Goal: Information Seeking & Learning: Learn about a topic

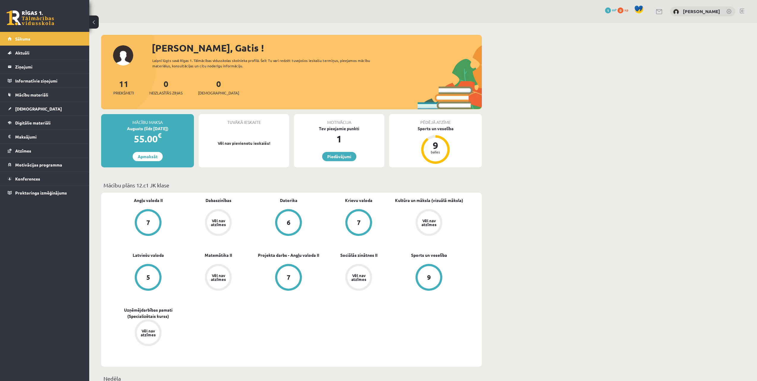
click at [728, 12] on link at bounding box center [730, 12] width 6 height 6
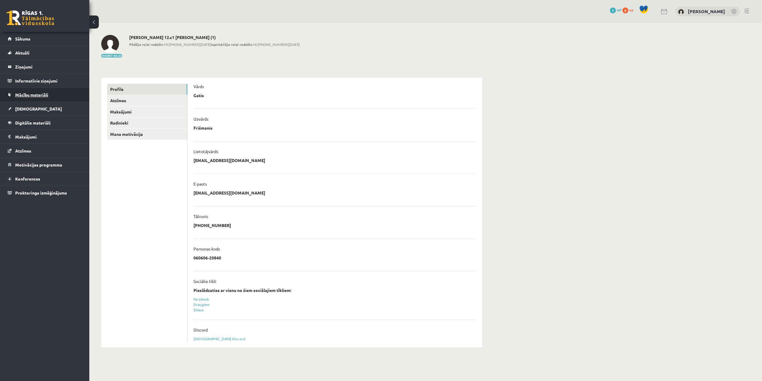
click at [27, 94] on span "Mācību materiāli" at bounding box center [31, 94] width 33 height 5
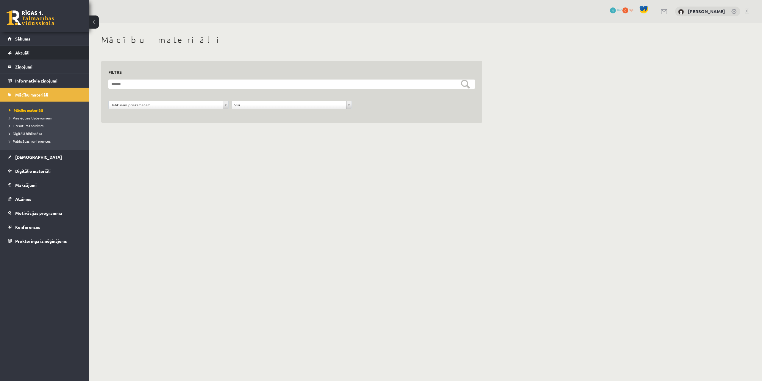
click at [22, 55] on link "Aktuāli" at bounding box center [45, 53] width 74 height 14
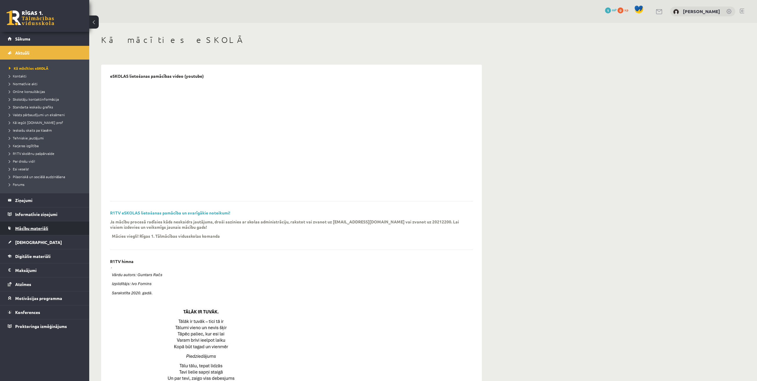
click at [30, 227] on span "Mācību materiāli" at bounding box center [31, 227] width 33 height 5
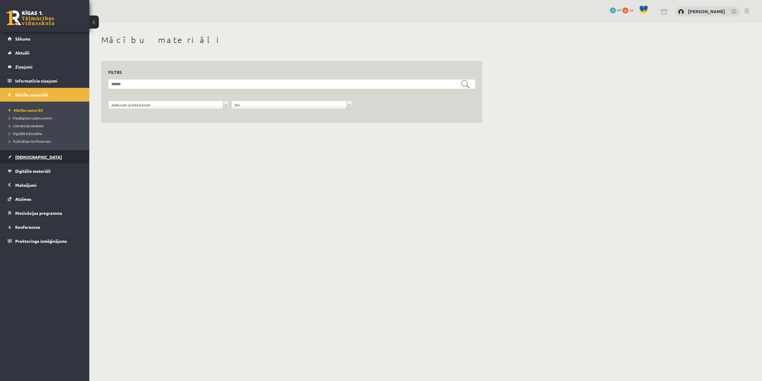
click at [26, 158] on span "[DEMOGRAPHIC_DATA]" at bounding box center [38, 156] width 47 height 5
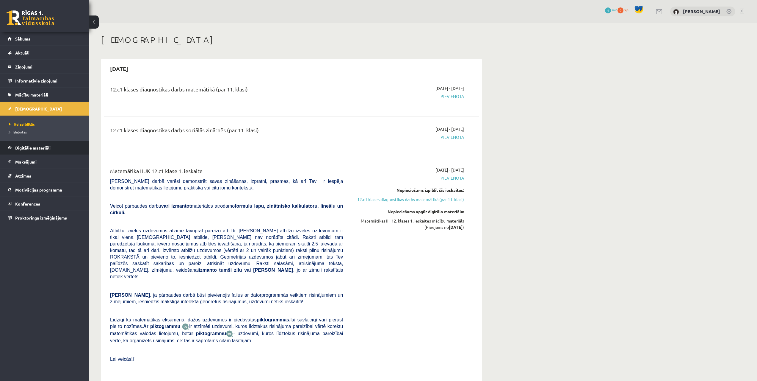
click at [27, 145] on span "Digitālie materiāli" at bounding box center [32, 147] width 35 height 5
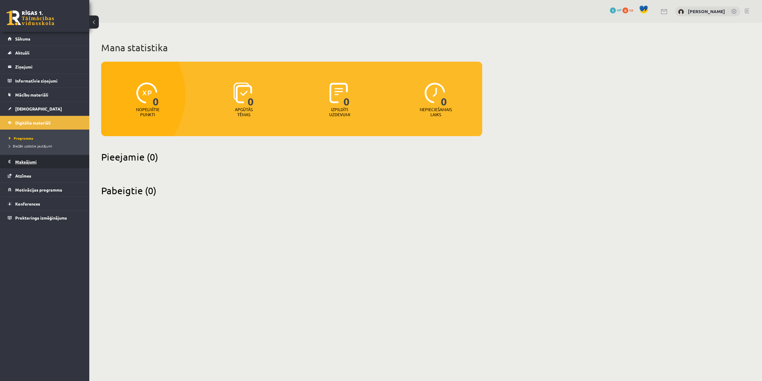
click at [25, 162] on legend "Maksājumi 0" at bounding box center [48, 162] width 67 height 14
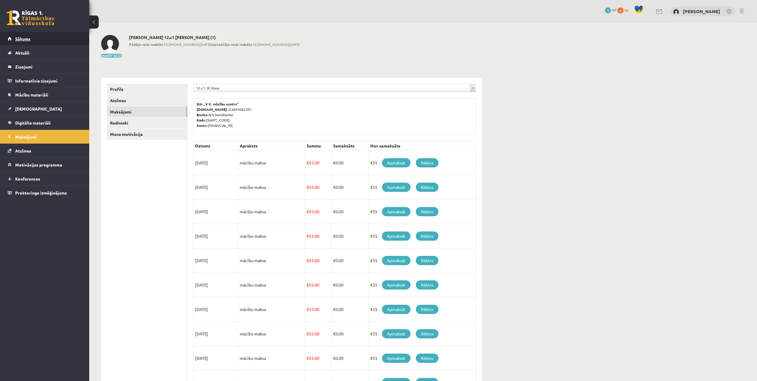
click at [23, 39] on span "Sākums" at bounding box center [22, 38] width 15 height 5
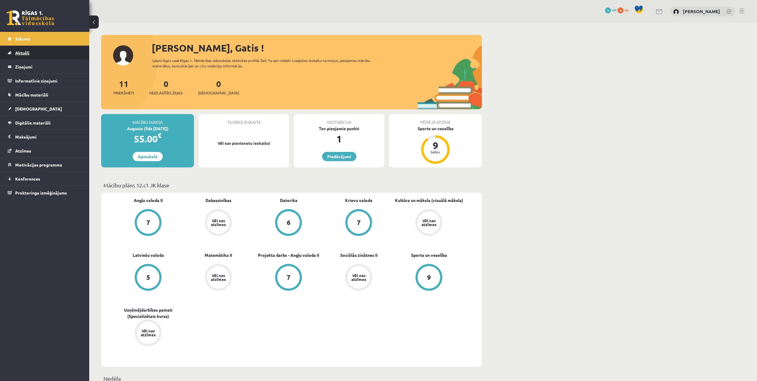
click at [17, 53] on span "Aktuāli" at bounding box center [22, 52] width 14 height 5
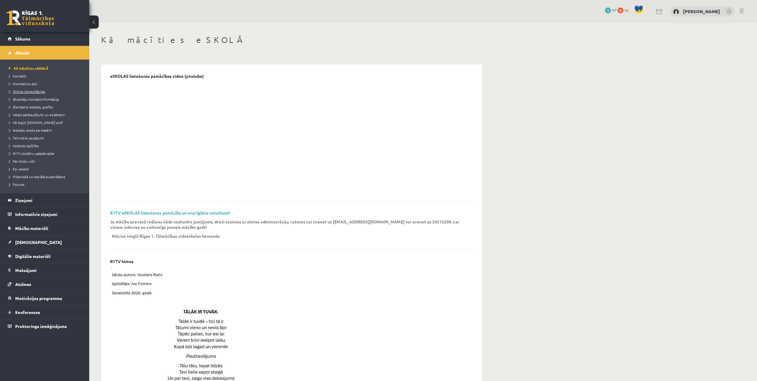
click at [24, 90] on span "Online konsultācijas" at bounding box center [27, 91] width 36 height 5
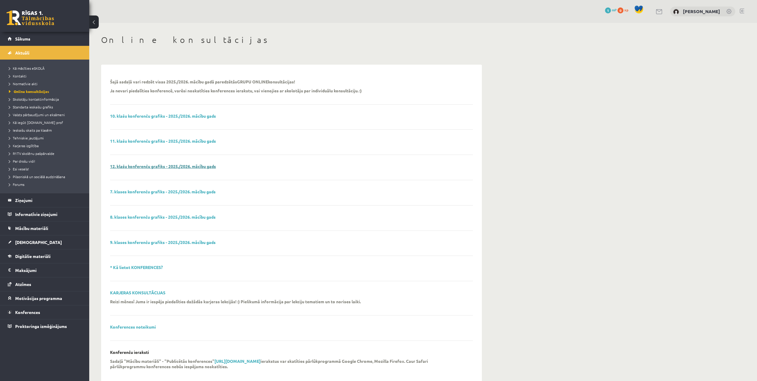
click at [156, 168] on link "12. klašu konferenču grafiks - 2025./2026. mācību gads" at bounding box center [163, 165] width 106 height 5
click at [29, 40] on span "Sākums" at bounding box center [22, 38] width 15 height 5
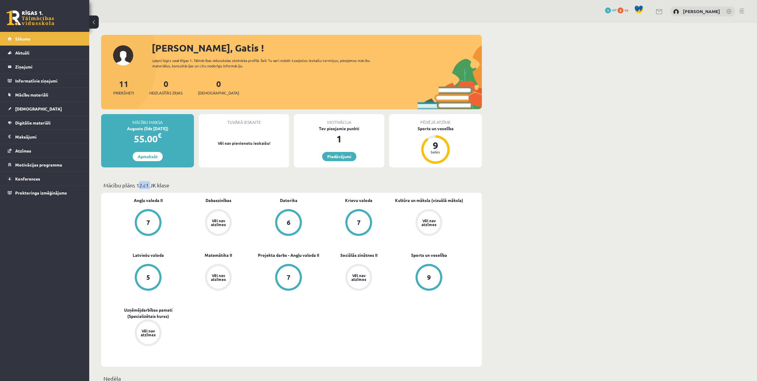
drag, startPoint x: 150, startPoint y: 184, endPoint x: 174, endPoint y: 184, distance: 24.1
click at [138, 184] on p "Mācību plāns 12.c1 JK klase" at bounding box center [292, 185] width 376 height 8
click at [175, 185] on p "Mācību plāns 12.c1 JK klase" at bounding box center [292, 185] width 376 height 8
drag, startPoint x: 156, startPoint y: 184, endPoint x: 139, endPoint y: 184, distance: 17.0
click at [139, 184] on p "Mācību plāns 12.c1 JK klase" at bounding box center [292, 185] width 376 height 8
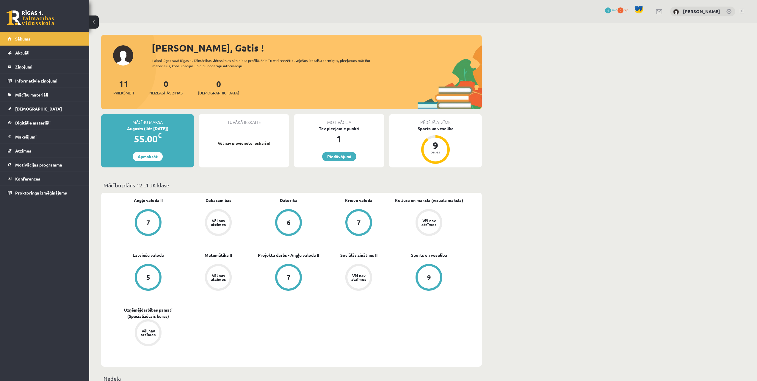
click at [211, 187] on p "Mācību plāns 12.c1 JK klase" at bounding box center [292, 185] width 376 height 8
drag, startPoint x: 272, startPoint y: 142, endPoint x: 206, endPoint y: 142, distance: 65.8
click at [206, 142] on p "Vēl nav pievienotu ieskaišu!" at bounding box center [244, 143] width 85 height 6
drag, startPoint x: 227, startPoint y: 124, endPoint x: 245, endPoint y: 124, distance: 17.6
click at [228, 124] on div "Tuvākā ieskaite" at bounding box center [244, 119] width 90 height 11
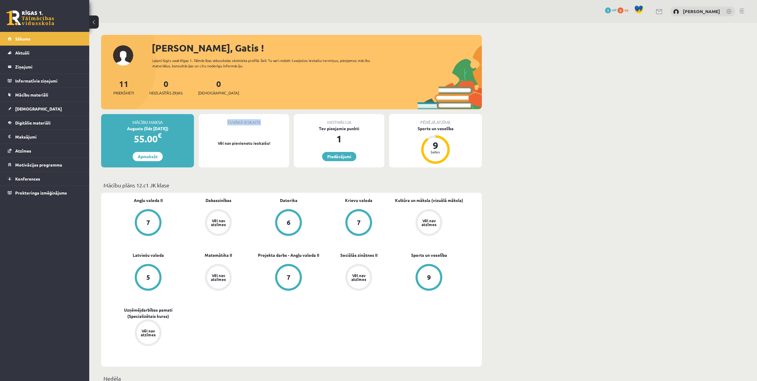
drag, startPoint x: 267, startPoint y: 121, endPoint x: 208, endPoint y: 120, distance: 58.6
click at [208, 120] on div "Tuvākā ieskaite" at bounding box center [244, 119] width 90 height 11
click at [237, 132] on div "Tuvākā ieskaite Vēl nav pievienotu ieskaišu!" at bounding box center [244, 140] width 90 height 53
drag, startPoint x: 269, startPoint y: 141, endPoint x: 222, endPoint y: 138, distance: 46.5
click at [222, 138] on div "Tuvākā ieskaite Vēl nav pievienotu ieskaišu!" at bounding box center [244, 140] width 90 height 53
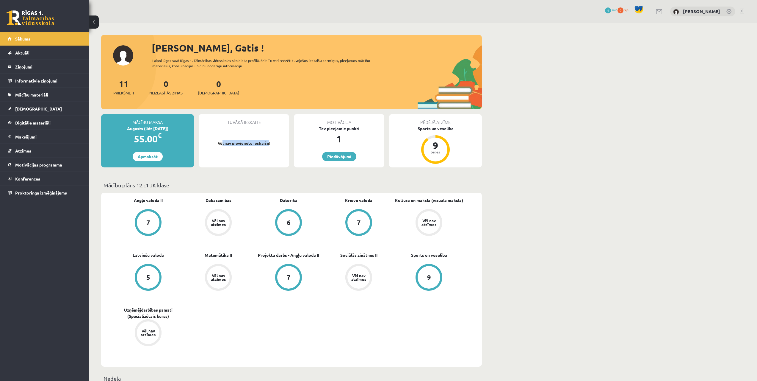
click at [231, 151] on div "Tuvākā ieskaite Vēl nav pievienotu ieskaišu!" at bounding box center [244, 140] width 90 height 53
click at [25, 94] on span "Mācību materiāli" at bounding box center [31, 94] width 33 height 5
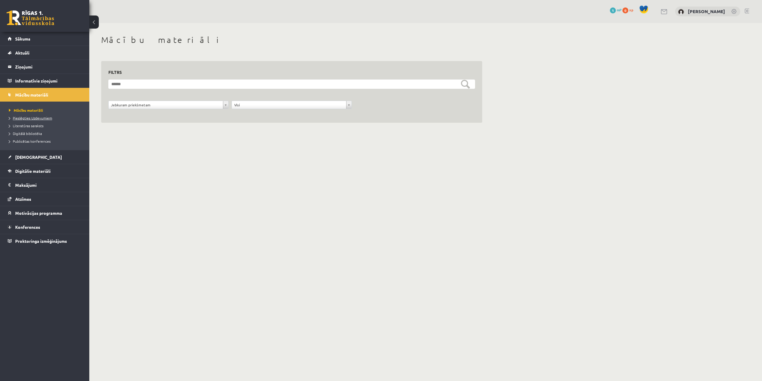
click at [26, 118] on span "Pieslēgties Uzdevumiem" at bounding box center [30, 117] width 43 height 5
click at [23, 42] on link "Sākums" at bounding box center [45, 39] width 74 height 14
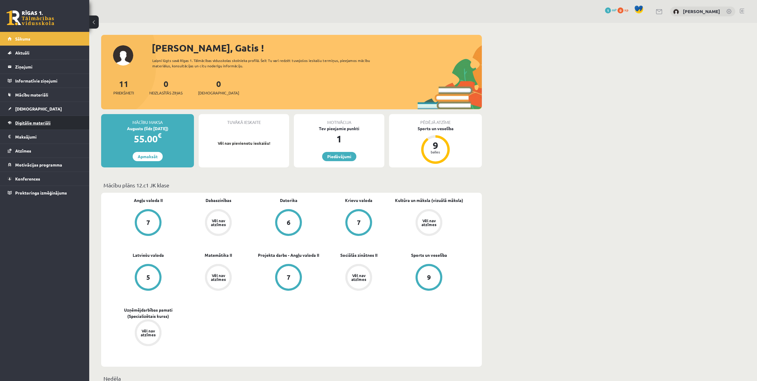
click at [29, 120] on link "Digitālie materiāli" at bounding box center [45, 123] width 74 height 14
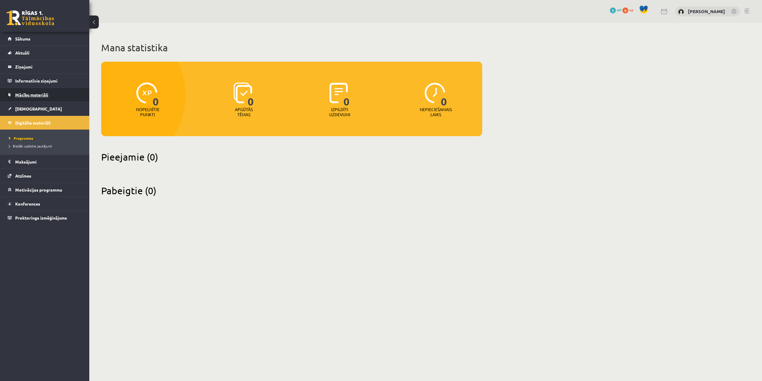
click at [28, 95] on span "Mācību materiāli" at bounding box center [31, 94] width 33 height 5
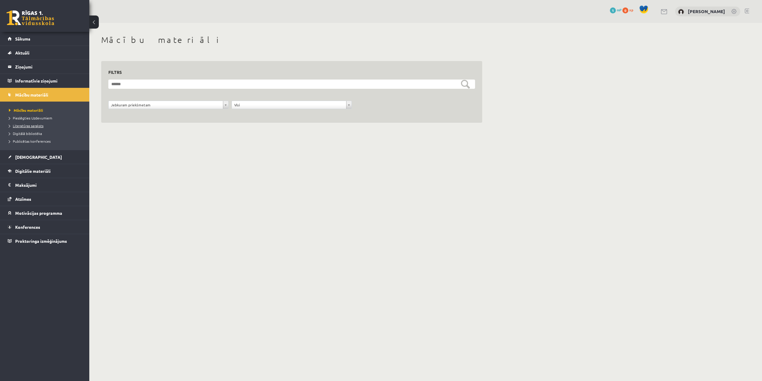
click at [31, 126] on span "Literatūras saraksts" at bounding box center [26, 125] width 35 height 5
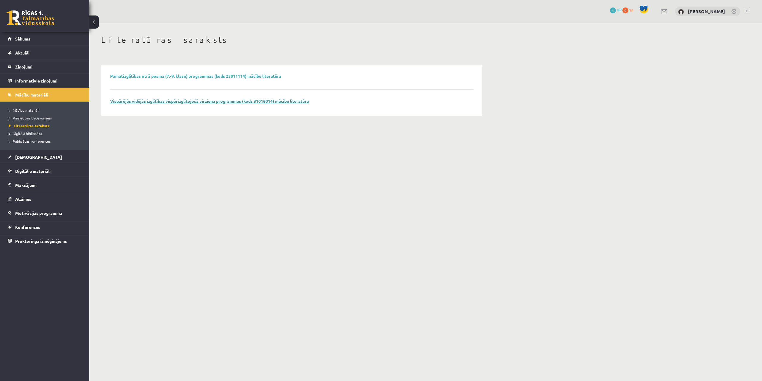
click at [193, 102] on link "Vispārējās vidējās izglītības vispārizglītojošā virziena programmas (kods 31016…" at bounding box center [209, 100] width 199 height 5
click at [22, 132] on span "Digitālā bibliotēka" at bounding box center [25, 133] width 33 height 5
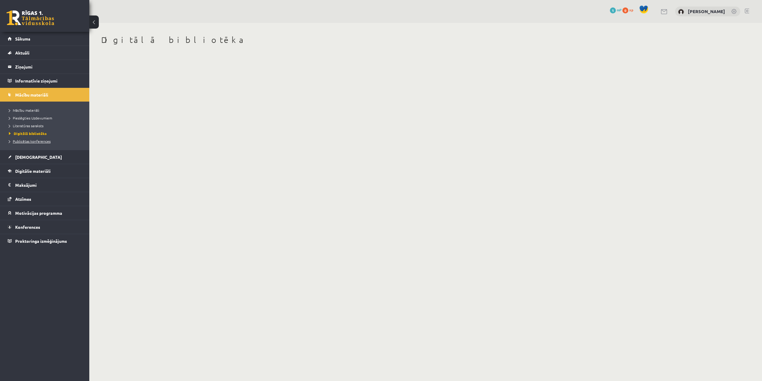
click at [24, 141] on span "Publicētas konferences" at bounding box center [30, 141] width 42 height 5
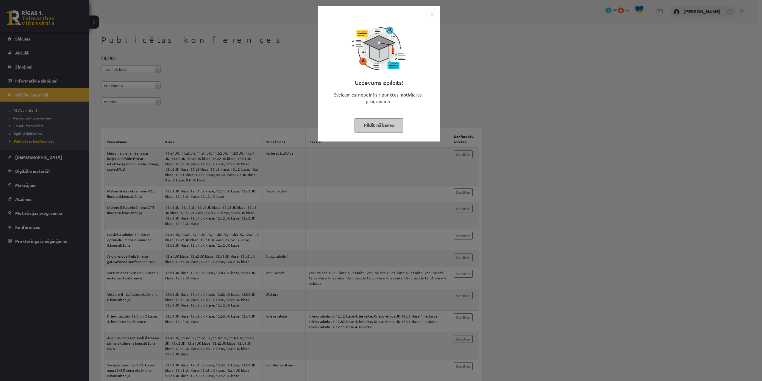
click at [385, 124] on button "Pildīt nākamo" at bounding box center [378, 125] width 49 height 14
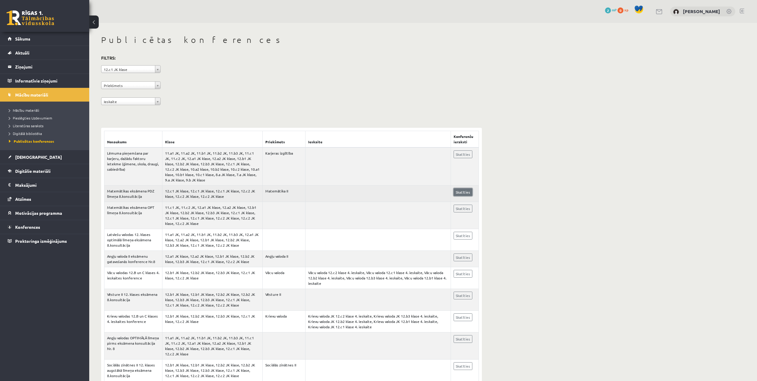
click at [464, 191] on link "Skatīties" at bounding box center [463, 192] width 19 height 8
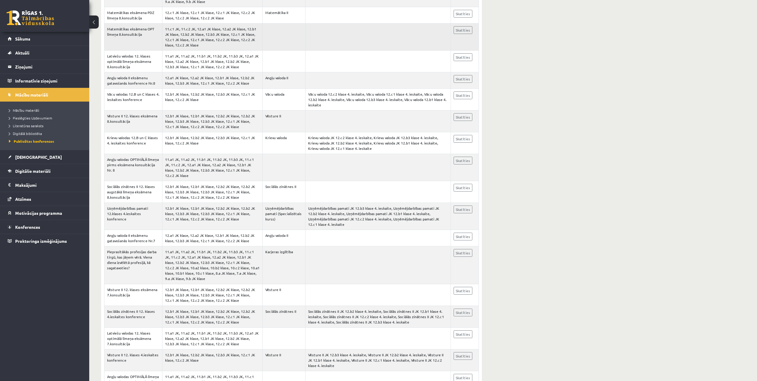
scroll to position [179, 0]
click at [458, 207] on link "Skatīties" at bounding box center [463, 209] width 19 height 8
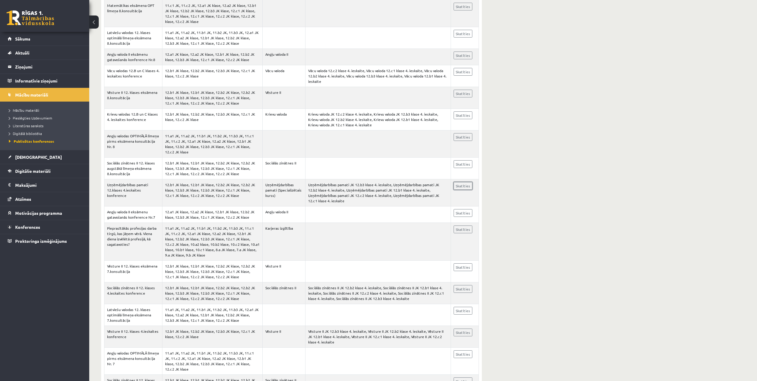
scroll to position [0, 0]
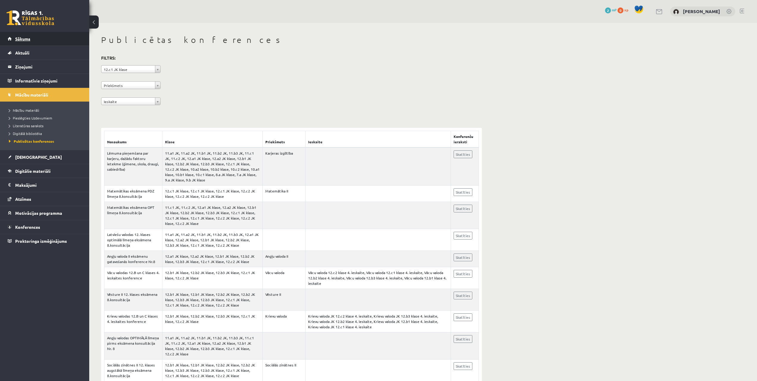
click at [23, 41] on link "Sākums" at bounding box center [45, 39] width 74 height 14
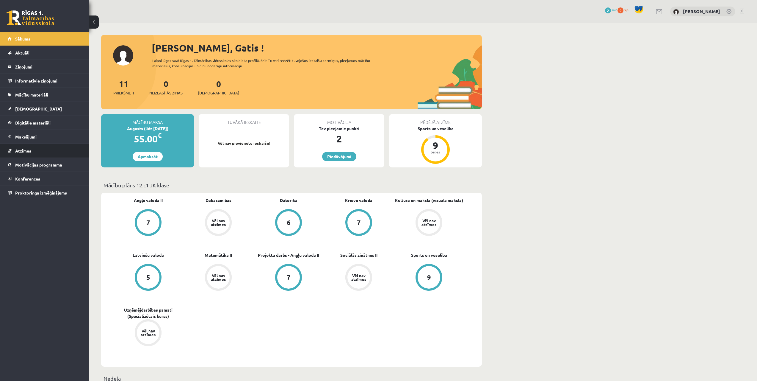
click at [20, 147] on link "Atzīmes" at bounding box center [45, 151] width 74 height 14
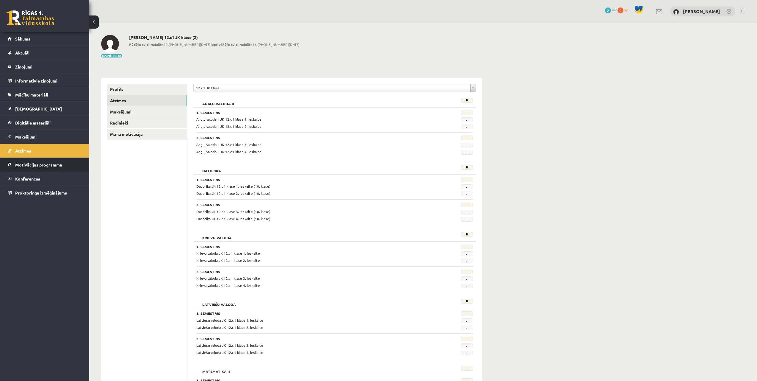
click at [28, 163] on span "Motivācijas programma" at bounding box center [38, 164] width 47 height 5
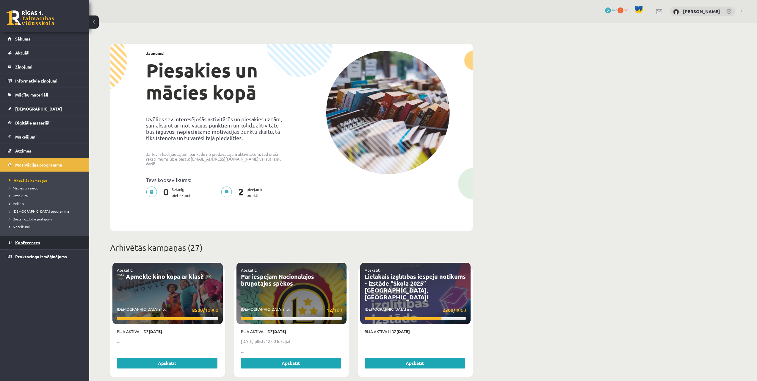
click at [31, 244] on span "Konferences" at bounding box center [27, 242] width 25 height 5
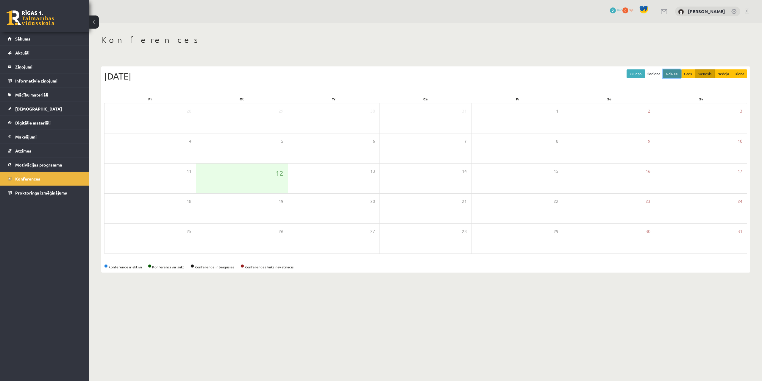
click at [675, 72] on button "Nāk. >>" at bounding box center [672, 73] width 18 height 9
click at [639, 74] on button "<< Iepr." at bounding box center [635, 73] width 18 height 9
click at [671, 73] on button "Nāk. >>" at bounding box center [672, 73] width 18 height 9
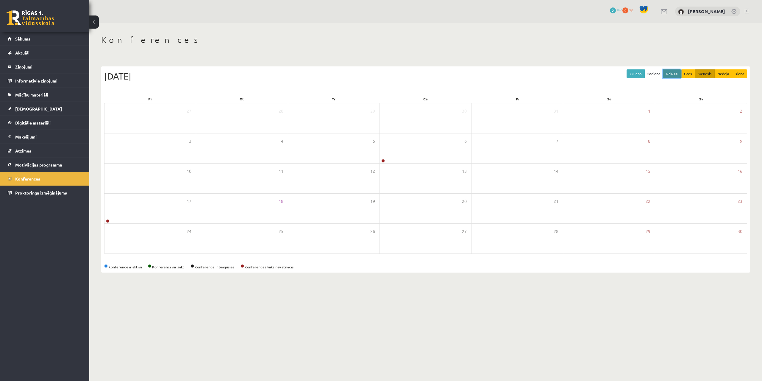
click at [671, 73] on button "Nāk. >>" at bounding box center [672, 73] width 18 height 9
click at [642, 72] on button "<< Iepr." at bounding box center [635, 73] width 18 height 9
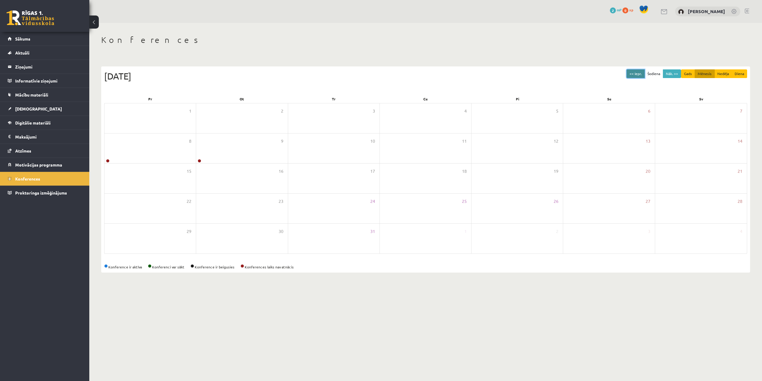
click at [642, 72] on button "<< Iepr." at bounding box center [635, 73] width 18 height 9
click at [667, 73] on button "Nāk. >>" at bounding box center [672, 73] width 18 height 9
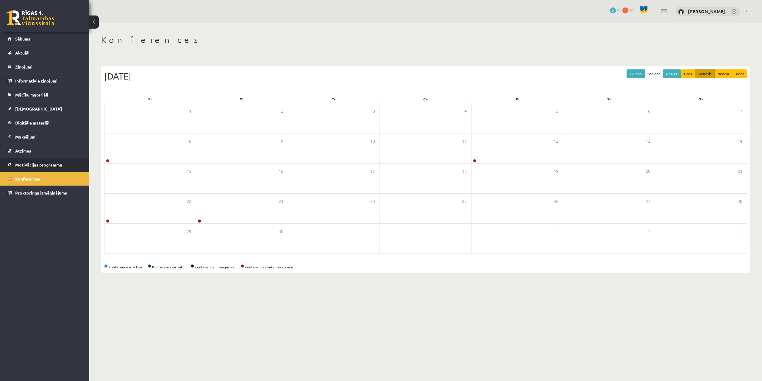
click at [41, 165] on span "Motivācijas programma" at bounding box center [38, 164] width 47 height 5
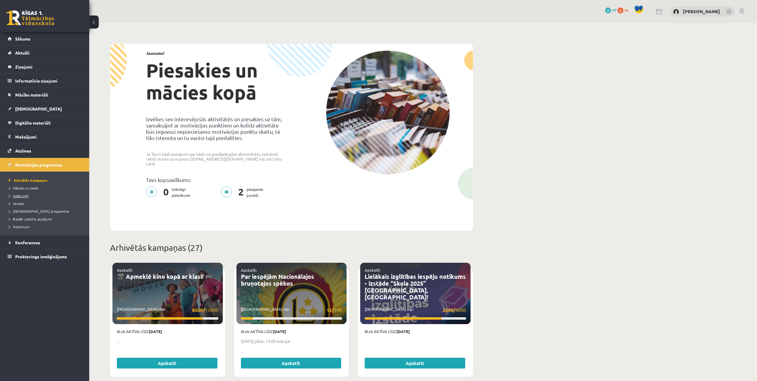
click at [24, 193] on span "Uzdevumi" at bounding box center [19, 195] width 20 height 5
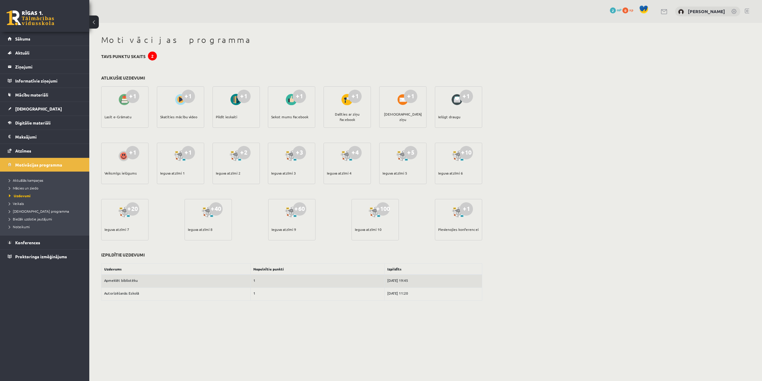
click at [125, 114] on div "Lasīt e-Grāmatu" at bounding box center [117, 116] width 27 height 21
click at [178, 92] on div "+1 Skatīties mācību video" at bounding box center [180, 106] width 47 height 41
drag, startPoint x: 183, startPoint y: 112, endPoint x: 187, endPoint y: 103, distance: 10.0
click at [183, 112] on div "Skatīties mācību video" at bounding box center [178, 116] width 37 height 21
click at [188, 99] on div "+1" at bounding box center [188, 96] width 13 height 13
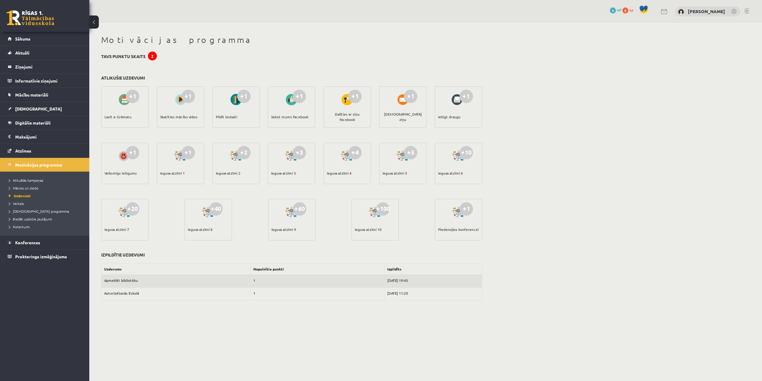
drag, startPoint x: 186, startPoint y: 118, endPoint x: 194, endPoint y: 116, distance: 8.8
click at [186, 118] on div "Skatīties mācību video" at bounding box center [178, 116] width 37 height 21
click at [253, 92] on div "+1 Pildīt ieskaiti" at bounding box center [235, 106] width 47 height 41
click at [244, 100] on div "+1" at bounding box center [243, 96] width 13 height 13
click at [29, 148] on link "Atzīmes" at bounding box center [45, 151] width 74 height 14
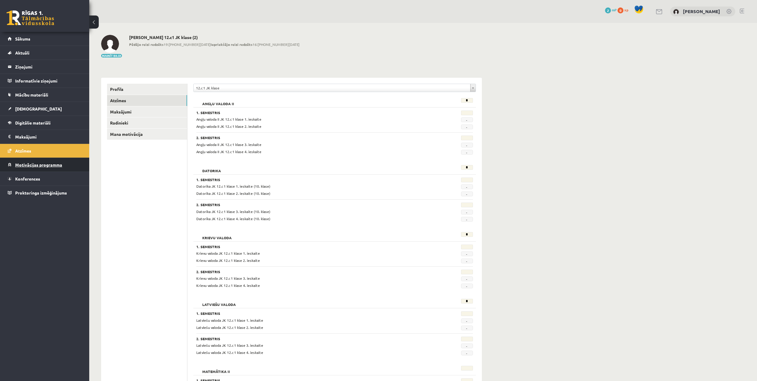
click at [32, 162] on link "Motivācijas programma" at bounding box center [45, 165] width 74 height 14
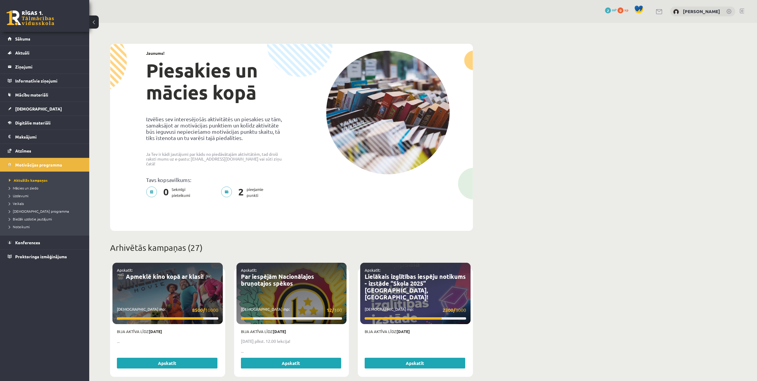
click at [21, 199] on li "Veikals" at bounding box center [46, 203] width 74 height 8
click at [22, 202] on span "Veikals" at bounding box center [18, 203] width 18 height 5
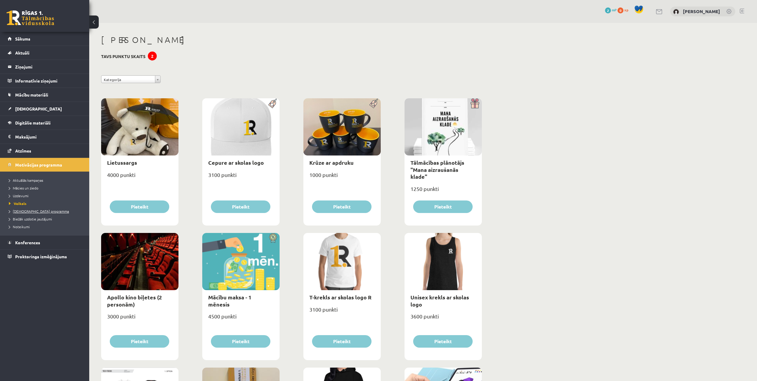
click at [24, 210] on span "[DEMOGRAPHIC_DATA] programma" at bounding box center [39, 211] width 60 height 5
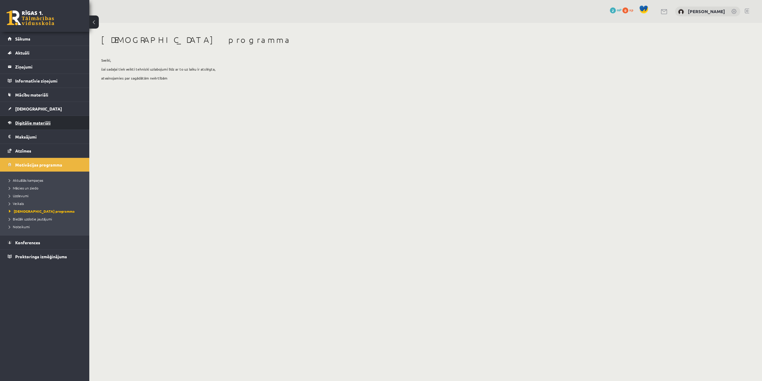
click at [35, 122] on span "Digitālie materiāli" at bounding box center [32, 122] width 35 height 5
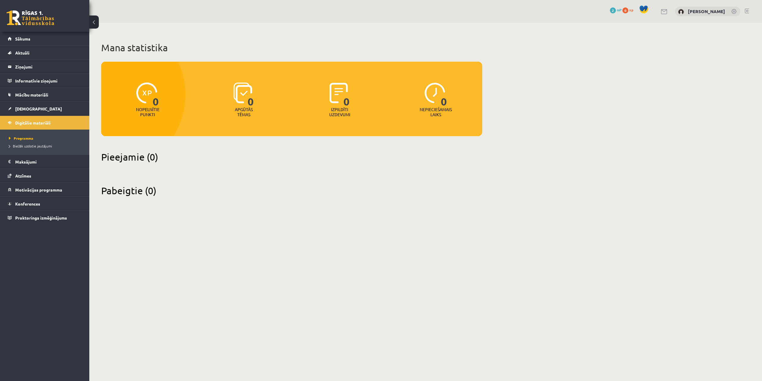
click at [31, 143] on li "Biežāk uzdotie jautājumi" at bounding box center [46, 146] width 74 height 8
click at [30, 146] on span "Biežāk uzdotie jautājumi" at bounding box center [33, 145] width 48 height 5
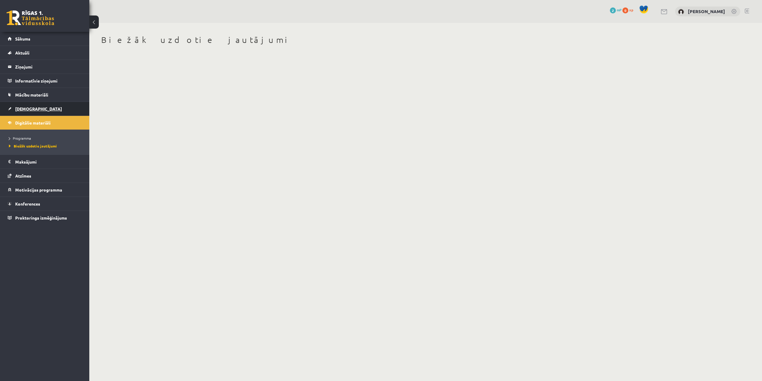
click at [24, 107] on span "[DEMOGRAPHIC_DATA]" at bounding box center [38, 108] width 47 height 5
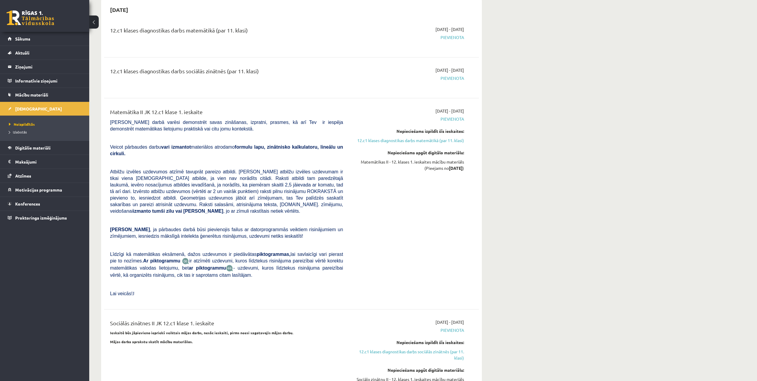
scroll to position [60, 0]
click at [385, 139] on link "12.c1 klases diagnostikas darbs matemātikā (par 11. klasi)" at bounding box center [408, 140] width 112 height 6
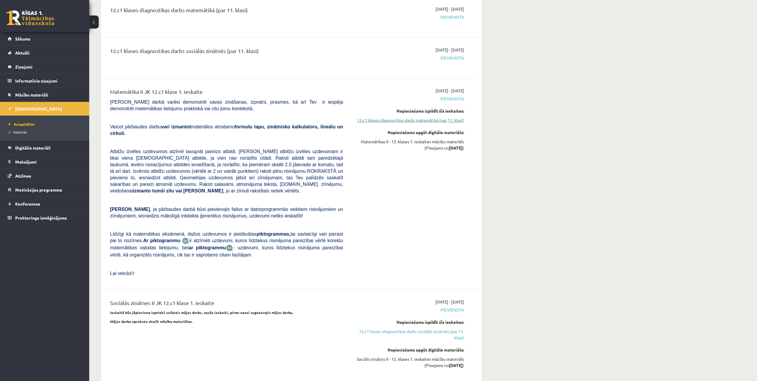
click at [386, 119] on link "12.c1 klases diagnostikas darbs matemātikā (par 11. klasi)" at bounding box center [408, 120] width 112 height 6
click at [22, 35] on link "Sākums" at bounding box center [45, 39] width 74 height 14
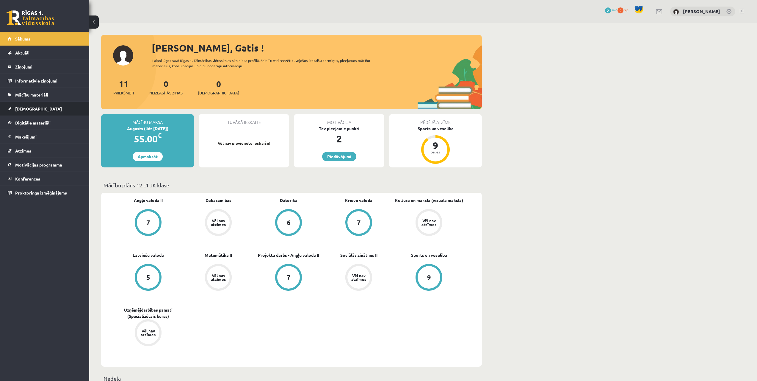
click at [26, 110] on span "[DEMOGRAPHIC_DATA]" at bounding box center [38, 108] width 47 height 5
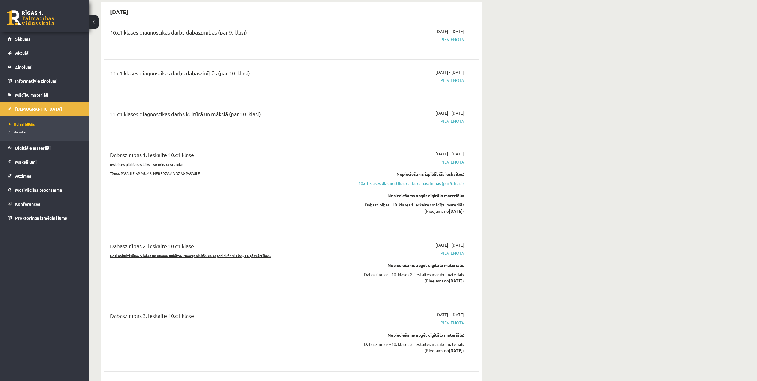
scroll to position [744, 0]
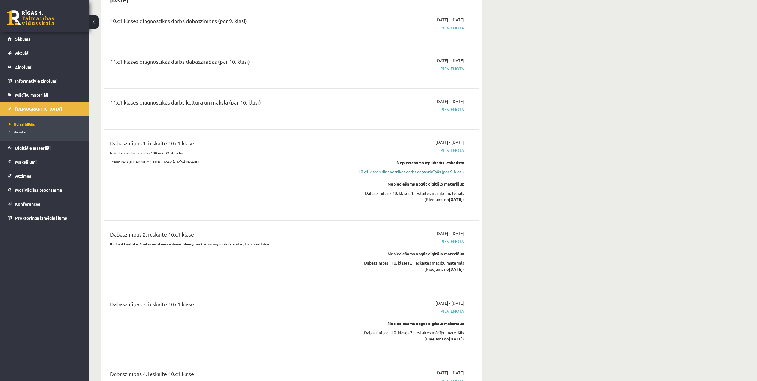
click at [396, 168] on link "10.c1 klases diagnostikas darbs dabaszinībās (par 9. klasi)" at bounding box center [408, 171] width 112 height 6
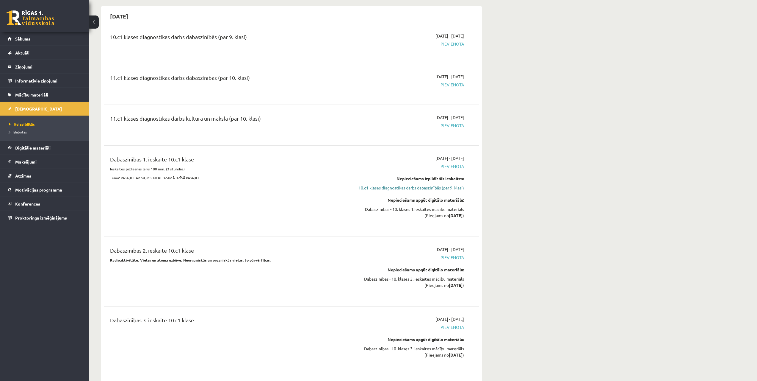
click at [405, 184] on link "10.c1 klases diagnostikas darbs dabaszinībās (par 9. klasi)" at bounding box center [408, 187] width 112 height 6
click at [451, 163] on span "Pievienota" at bounding box center [408, 166] width 112 height 6
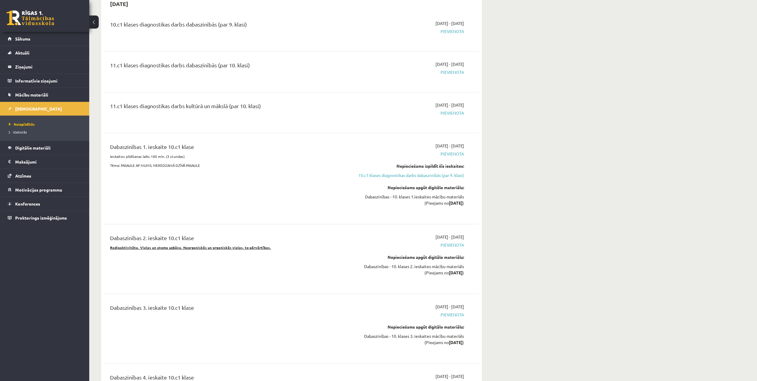
scroll to position [744, 0]
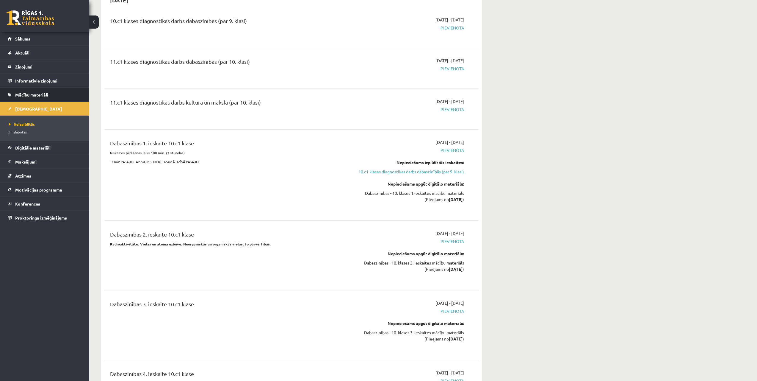
click at [39, 94] on span "Mācību materiāli" at bounding box center [31, 94] width 33 height 5
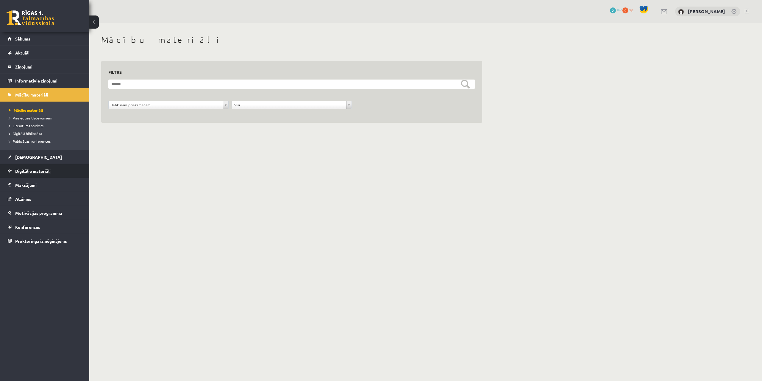
click at [45, 167] on link "Digitālie materiāli" at bounding box center [45, 171] width 74 height 14
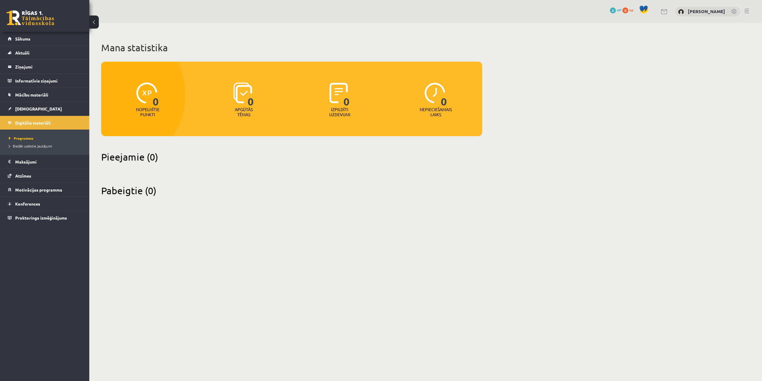
click at [127, 156] on h2 "Pieejamie (0)" at bounding box center [291, 157] width 381 height 12
click at [24, 146] on span "Biežāk uzdotie jautājumi" at bounding box center [30, 145] width 43 height 5
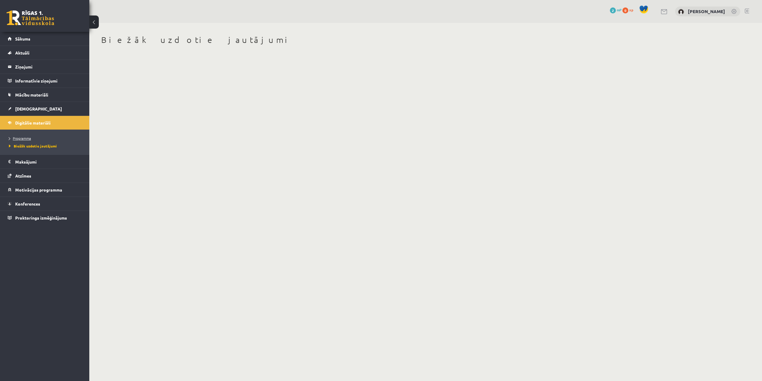
click at [23, 136] on span "Programma" at bounding box center [20, 138] width 22 height 5
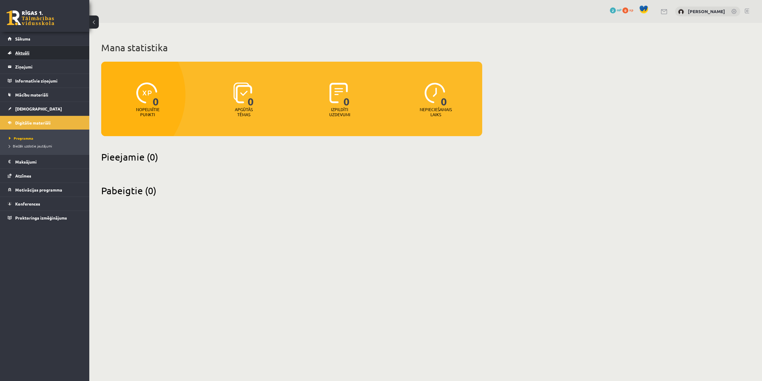
click at [18, 54] on span "Aktuāli" at bounding box center [22, 52] width 14 height 5
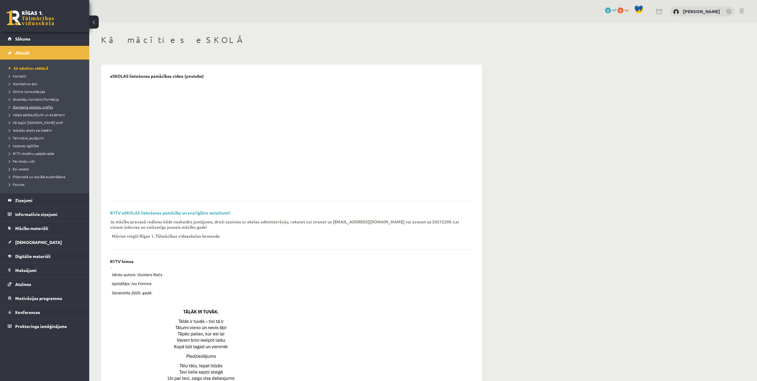
click at [30, 105] on span "Standarta ieskaišu grafiks" at bounding box center [31, 106] width 44 height 5
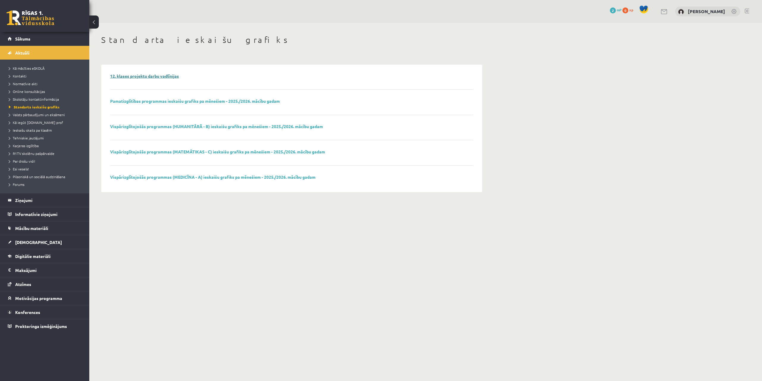
click at [135, 77] on link "12. klases projektu darbu vadlīnijas" at bounding box center [144, 75] width 69 height 5
click at [163, 152] on link "Vispārizglītojošās programmas (MATEMĀTIKAS - C) ieskaišu grafiks pa mēnešiem - …" at bounding box center [217, 151] width 215 height 5
click at [27, 68] on span "Kā mācīties eSKOLĀ" at bounding box center [27, 68] width 36 height 5
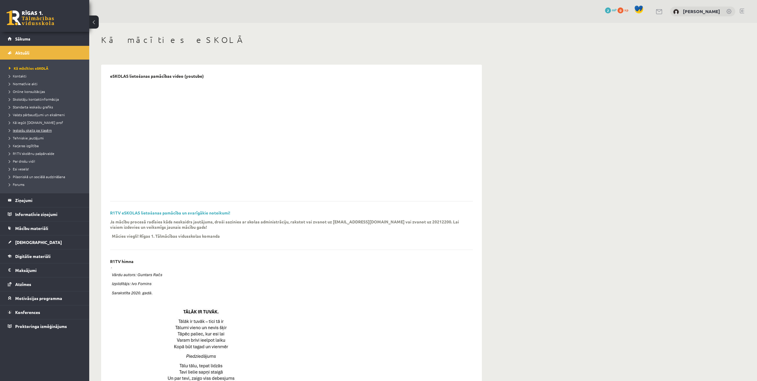
click at [40, 130] on span "Ieskaišu skaits pa klasēm" at bounding box center [30, 130] width 43 height 5
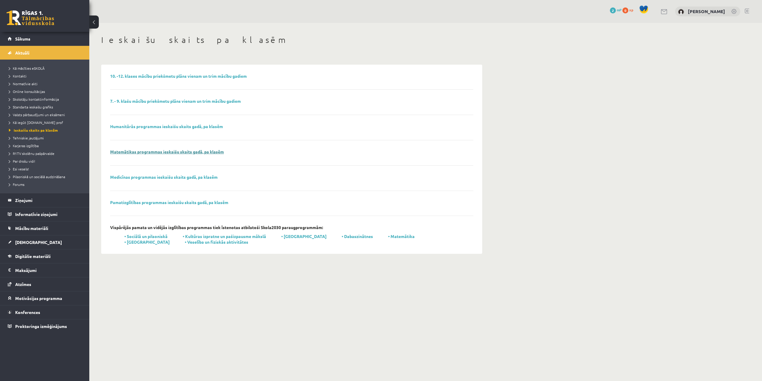
click at [175, 152] on link "Matemātikas programmas ieskaišu skaits gadā, pa klasēm" at bounding box center [167, 151] width 114 height 5
click at [29, 229] on span "Mācību materiāli" at bounding box center [31, 227] width 33 height 5
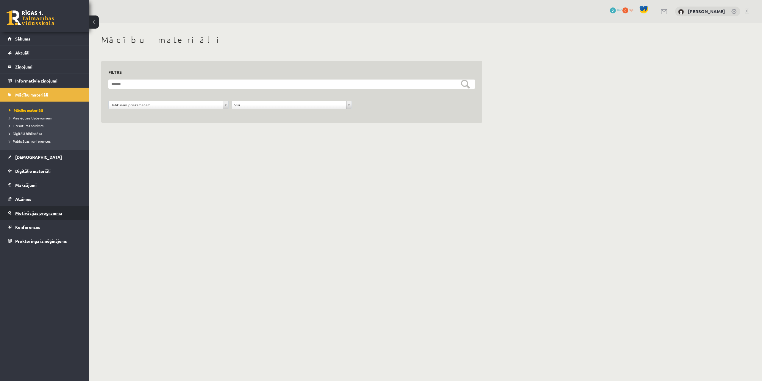
click at [32, 212] on span "Motivācijas programma" at bounding box center [38, 212] width 47 height 5
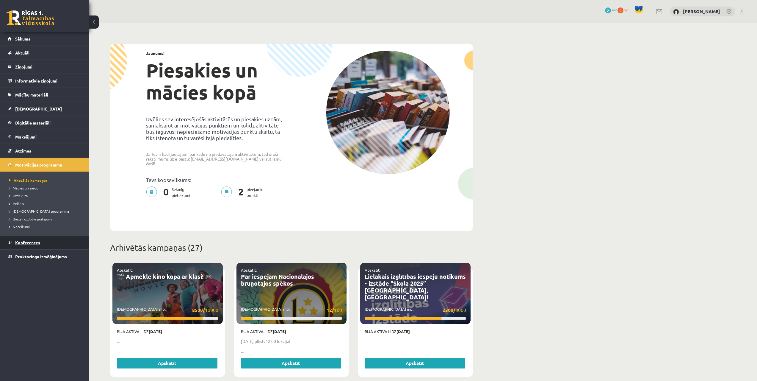
click at [26, 241] on span "Konferences" at bounding box center [27, 242] width 25 height 5
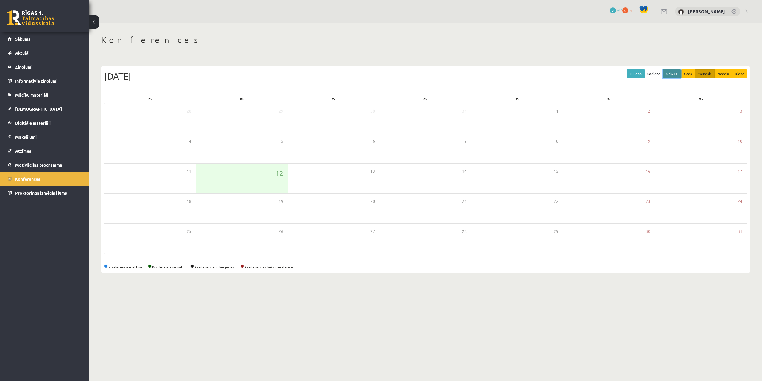
click at [675, 73] on button "Nāk. >>" at bounding box center [672, 73] width 18 height 9
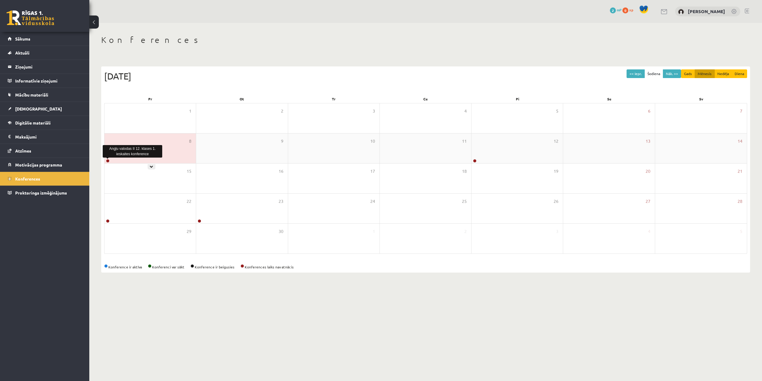
click at [107, 161] on link at bounding box center [108, 161] width 4 height 4
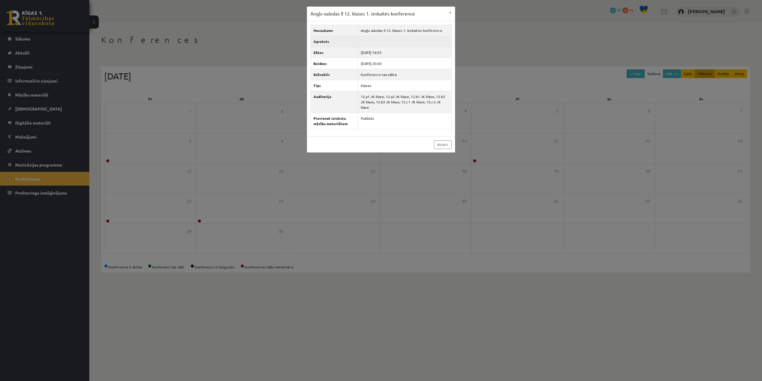
click at [394, 43] on td at bounding box center [404, 41] width 93 height 11
click at [450, 10] on button "×" at bounding box center [450, 12] width 10 height 11
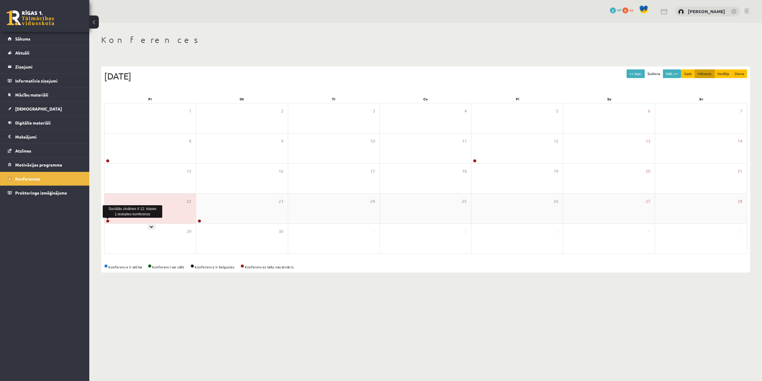
click at [107, 220] on link at bounding box center [108, 221] width 4 height 4
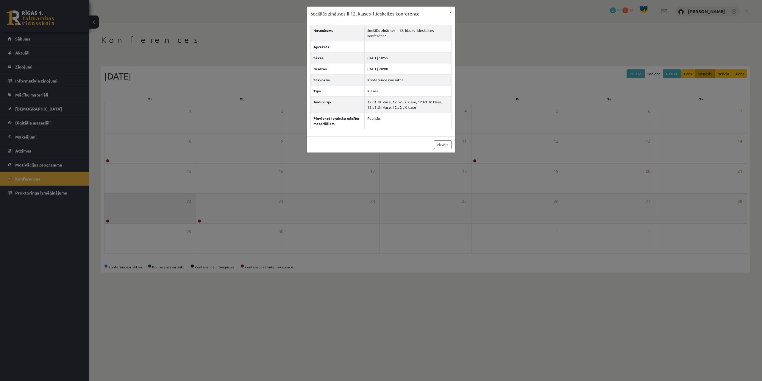
click at [107, 220] on div "Sociālās zinātnes II 12. klases 1.ieskaites konference × Nosaukums Sociālās zin…" at bounding box center [381, 190] width 762 height 381
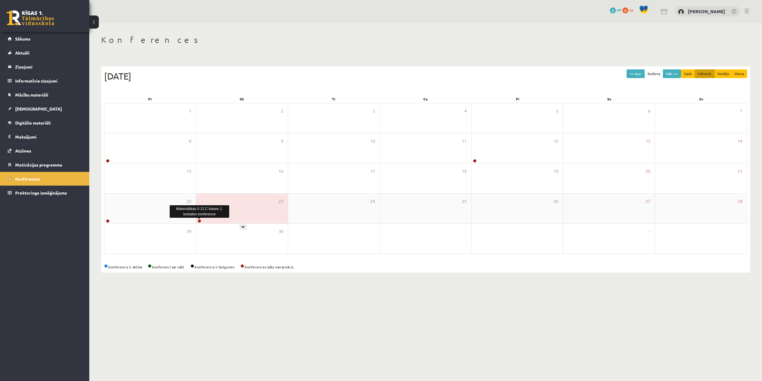
click at [198, 220] on link at bounding box center [200, 221] width 4 height 4
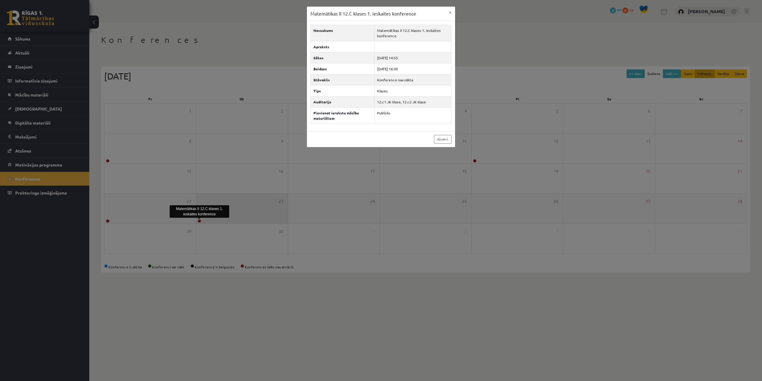
click at [198, 220] on div "Matemātikas II 12.C klases 1. ieskaites konference × Nosaukums Matemātikas II 1…" at bounding box center [381, 190] width 762 height 381
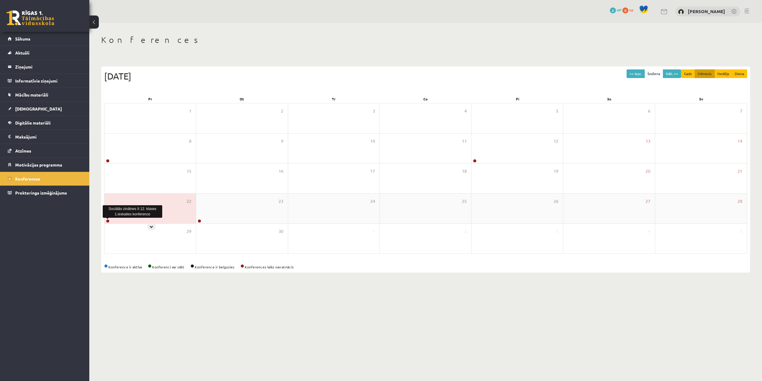
click at [108, 220] on link at bounding box center [108, 221] width 4 height 4
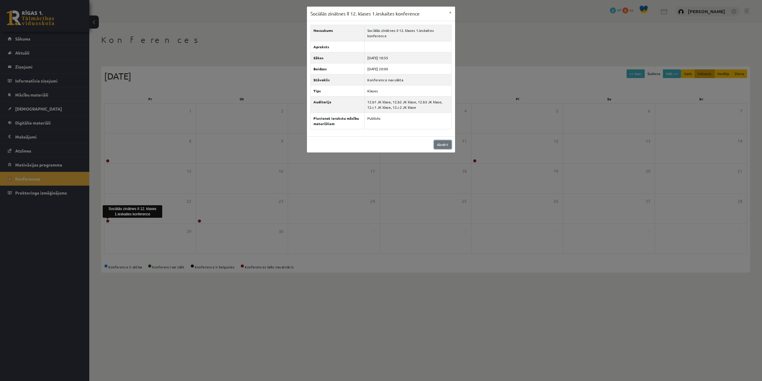
click at [437, 146] on link "Aizvērt" at bounding box center [443, 144] width 18 height 9
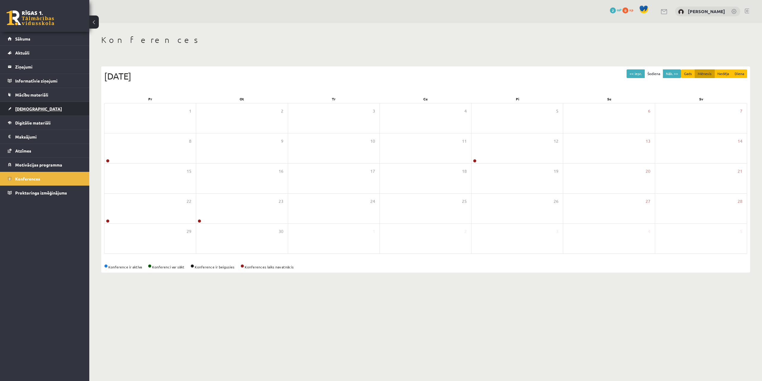
click at [19, 109] on span "[DEMOGRAPHIC_DATA]" at bounding box center [38, 108] width 47 height 5
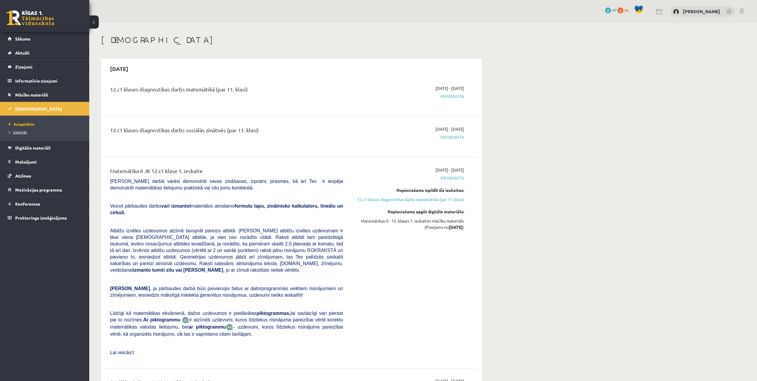
click at [20, 130] on span "Izlabotās" at bounding box center [18, 131] width 18 height 5
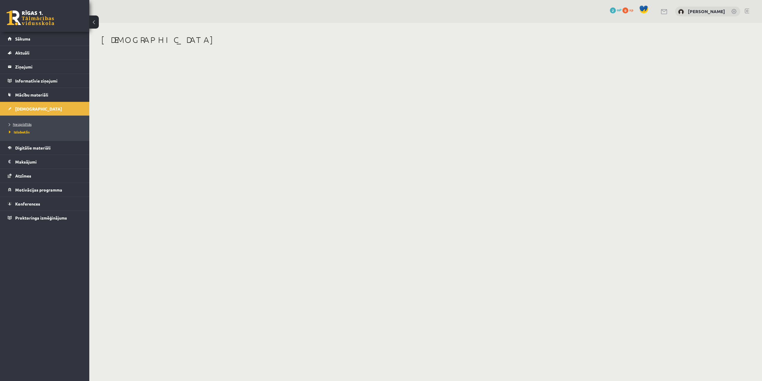
click at [22, 124] on span "Neizpildītās" at bounding box center [20, 124] width 23 height 5
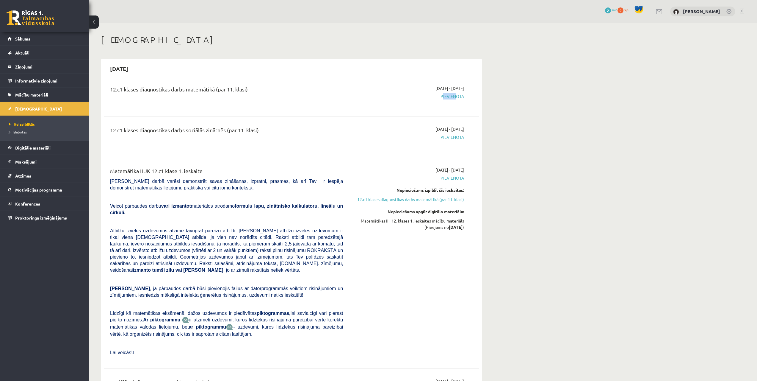
drag, startPoint x: 453, startPoint y: 95, endPoint x: 403, endPoint y: 92, distance: 50.1
click at [403, 92] on div "2025-09-16 - 2025-09-30 Pievienota" at bounding box center [408, 95] width 121 height 21
click at [387, 130] on div "2025-09-16 - 2025-09-30 Pievienota" at bounding box center [408, 136] width 121 height 21
click at [387, 197] on link "12.c1 klases diagnostikas darbs matemātikā (par 11. klasi)" at bounding box center [408, 199] width 112 height 6
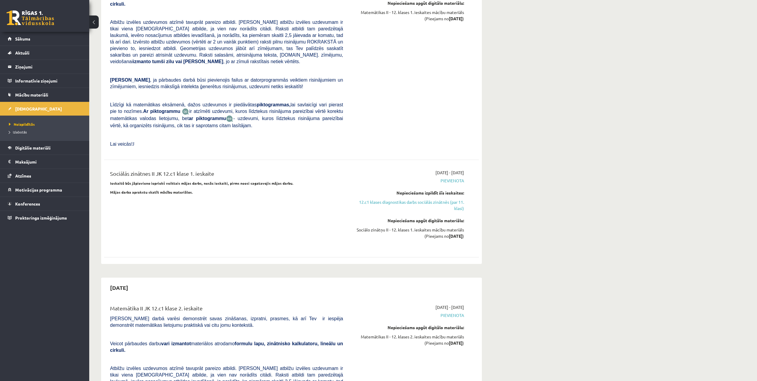
scroll to position [387, 0]
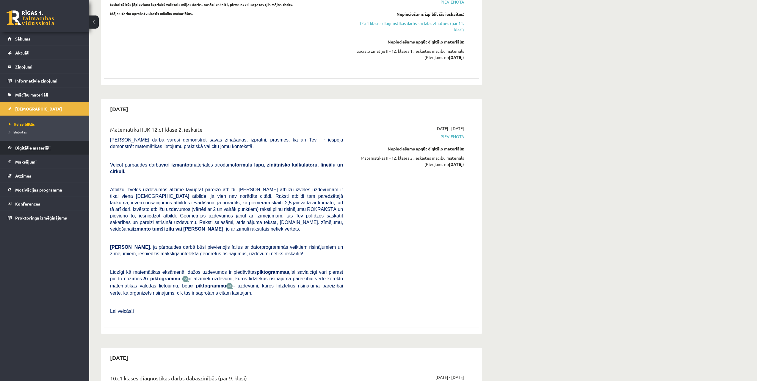
click at [31, 148] on span "Digitālie materiāli" at bounding box center [32, 147] width 35 height 5
